Goal: Navigation & Orientation: Find specific page/section

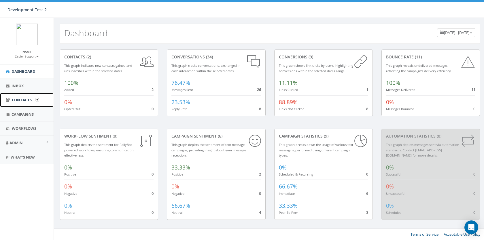
click at [29, 106] on link "Contacts" at bounding box center [27, 100] width 54 height 14
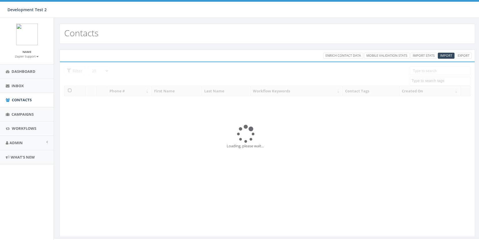
select select
